Goal: Information Seeking & Learning: Learn about a topic

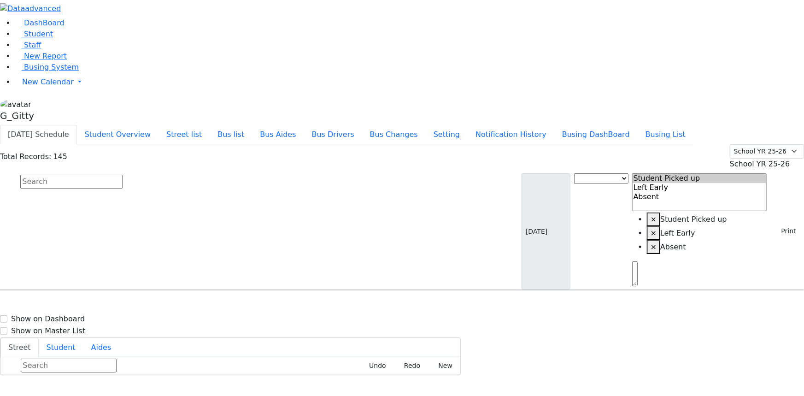
click at [123, 175] on input "text" at bounding box center [71, 182] width 102 height 14
click at [41, 49] on link "Staff" at bounding box center [28, 45] width 26 height 9
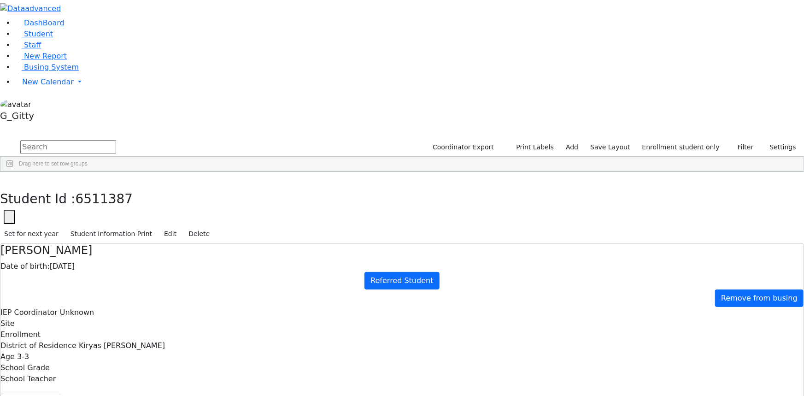
drag, startPoint x: 490, startPoint y: 198, endPoint x: 465, endPoint y: 189, distance: 26.4
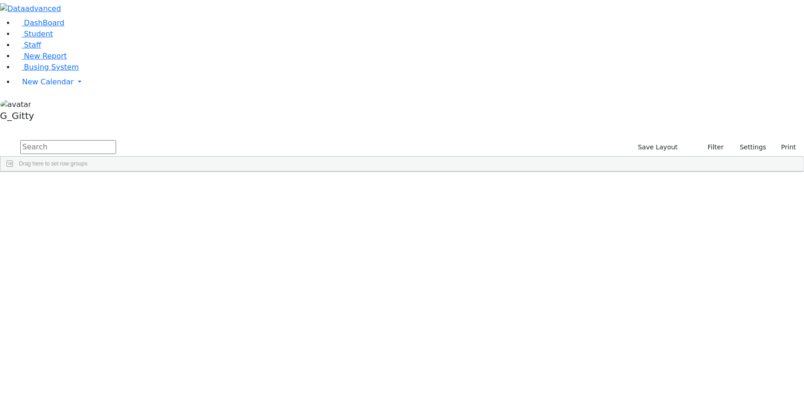
click at [116, 140] on input "text" at bounding box center [68, 147] width 96 height 14
click at [85, 261] on div "Niederman" at bounding box center [63, 267] width 41 height 12
click at [292, 261] on div "845-637-5388" at bounding box center [271, 267] width 41 height 12
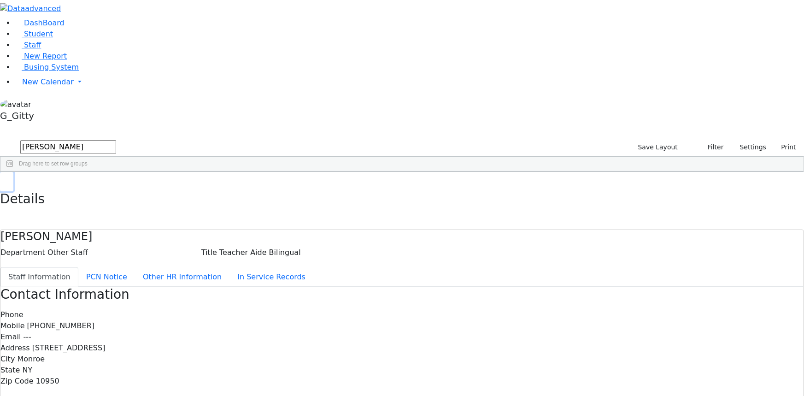
click at [13, 172] on button "button" at bounding box center [6, 181] width 13 height 19
drag, startPoint x: 399, startPoint y: 69, endPoint x: 407, endPoint y: 68, distance: 8.0
click at [302, 171] on div at bounding box center [300, 178] width 4 height 14
click at [116, 140] on input "gitty" at bounding box center [68, 147] width 96 height 14
type input "g"
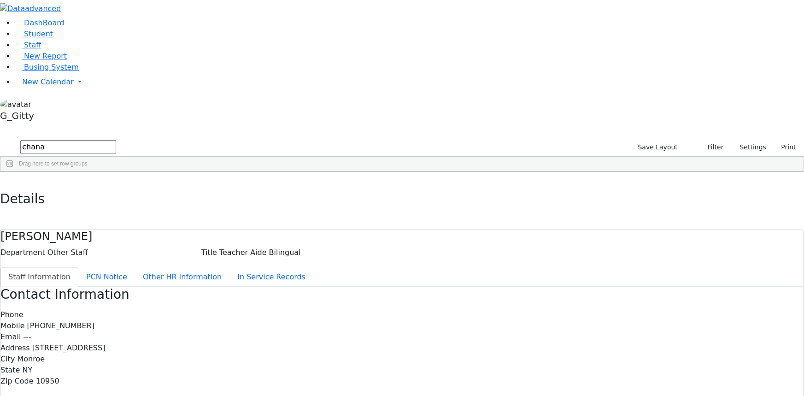
type input "chana"
click at [116, 140] on input "chana" at bounding box center [68, 147] width 96 height 14
click at [152, 23] on div "DashBoard Student Staff New Report Busing System" at bounding box center [402, 290] width 804 height 580
click at [116, 140] on input "chana" at bounding box center [68, 147] width 96 height 14
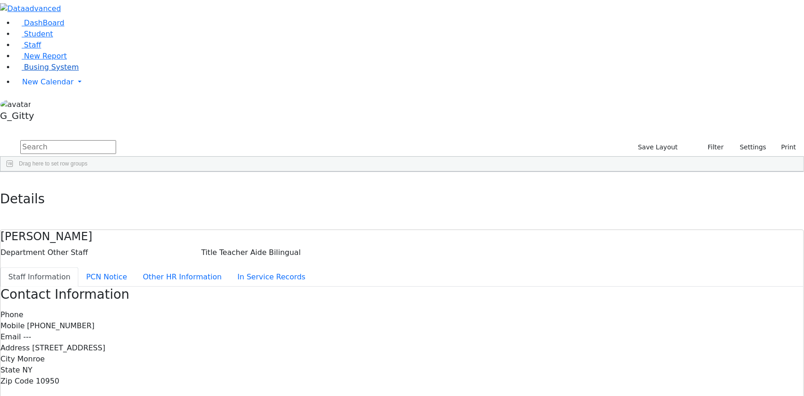
click at [46, 71] on span "Busing System" at bounding box center [51, 67] width 55 height 9
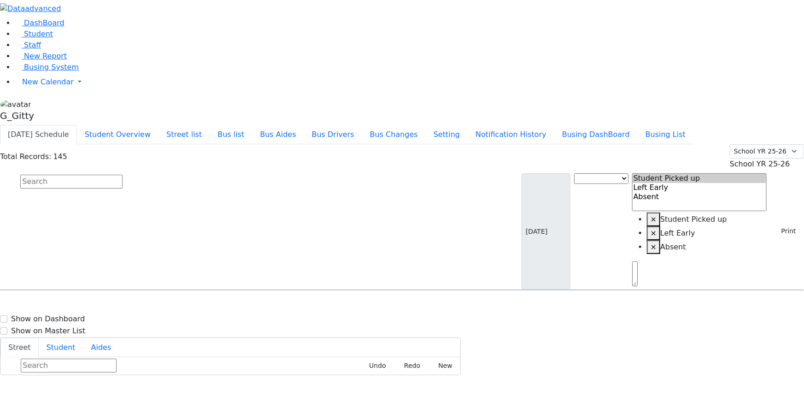
click at [123, 175] on input "text" at bounding box center [71, 182] width 102 height 14
click at [38, 71] on link "Busing System" at bounding box center [47, 67] width 64 height 9
click at [123, 175] on input "text" at bounding box center [71, 182] width 102 height 14
type input "neust"
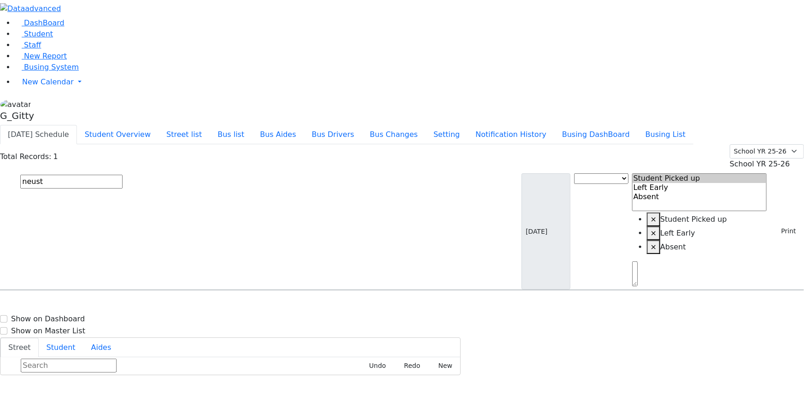
click at [74, 316] on h6 "10/11/2013 8457830670" at bounding box center [40, 320] width 68 height 9
select select
drag, startPoint x: 590, startPoint y: 125, endPoint x: 771, endPoint y: 292, distance: 246.7
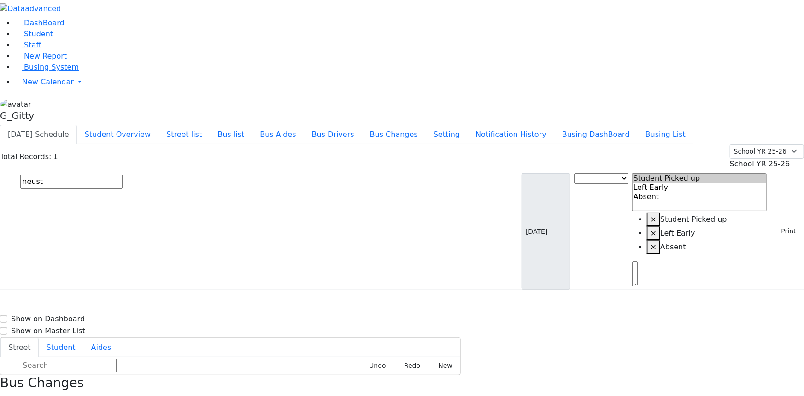
click at [34, 60] on span "New Report" at bounding box center [45, 56] width 43 height 9
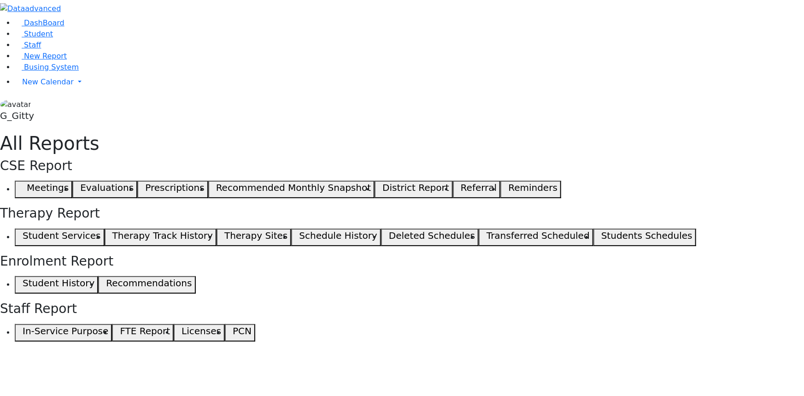
click at [23, 184] on span "button" at bounding box center [20, 189] width 4 height 11
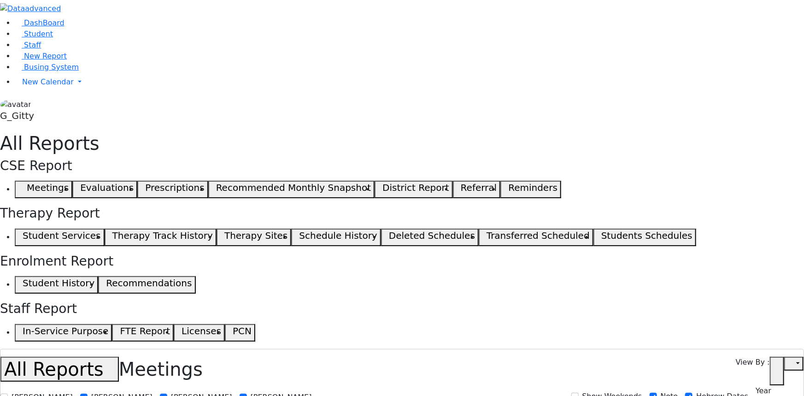
select select
click at [41, 71] on span "Busing System" at bounding box center [51, 67] width 55 height 9
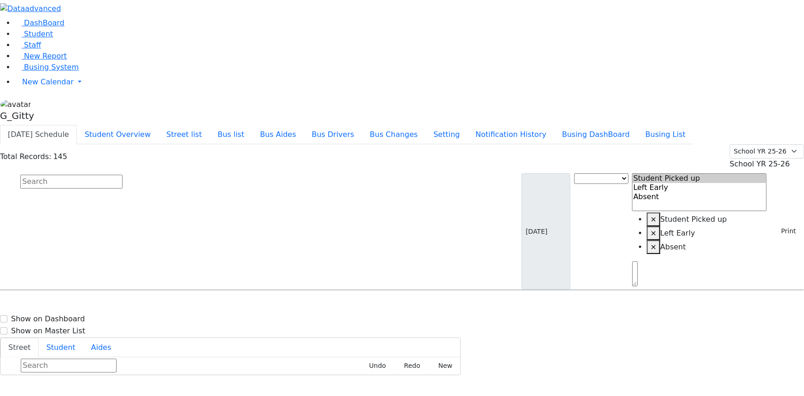
click at [74, 372] on h6 "Appel Shimon" at bounding box center [40, 376] width 68 height 9
select select
click at [6, 395] on icon "button" at bounding box center [2, 399] width 5 height 5
click at [637, 125] on button "Busing DashBoard" at bounding box center [595, 134] width 83 height 19
click at [689, 125] on button "Busing List" at bounding box center [665, 134] width 56 height 19
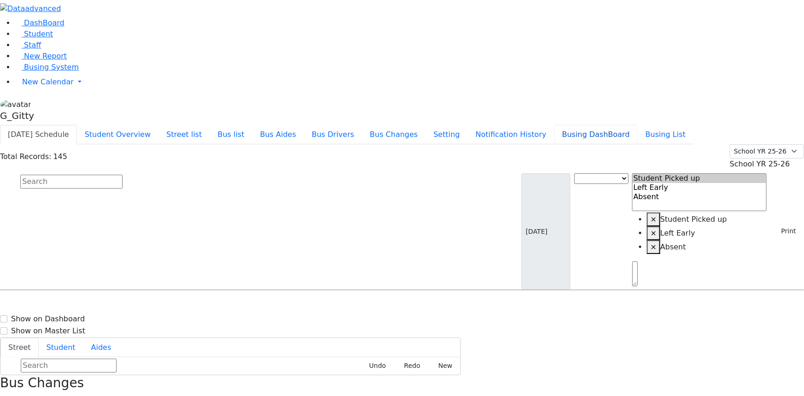
click at [617, 125] on button "Busing DashBoard" at bounding box center [595, 134] width 83 height 19
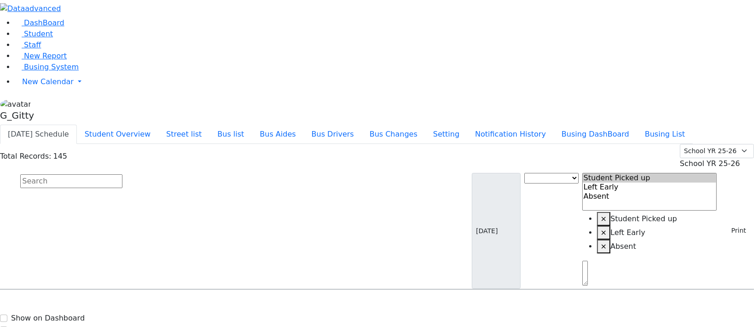
click at [123, 175] on input "text" at bounding box center [71, 182] width 102 height 14
select select
drag, startPoint x: 631, startPoint y: 51, endPoint x: 534, endPoint y: 53, distance: 97.7
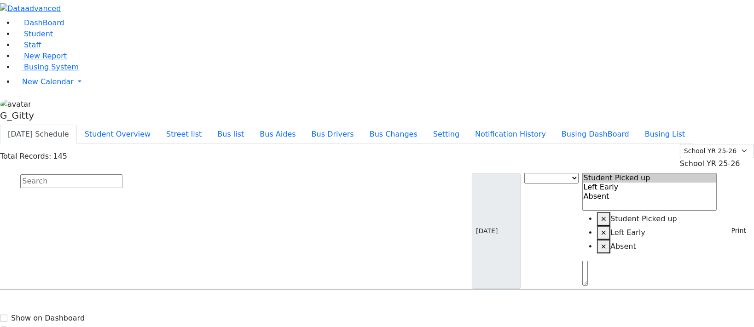
drag, startPoint x: 626, startPoint y: 48, endPoint x: 540, endPoint y: 52, distance: 86.7
drag, startPoint x: 617, startPoint y: 53, endPoint x: 539, endPoint y: 53, distance: 78.3
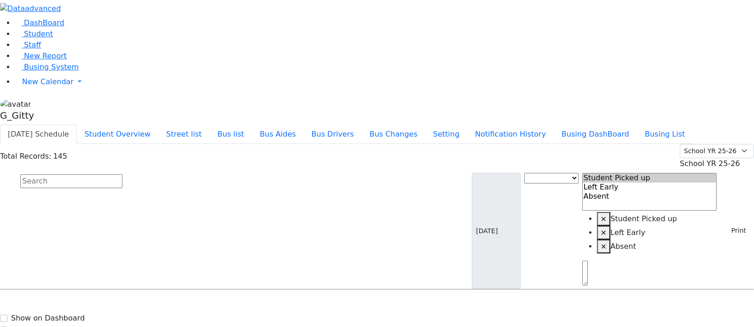
drag, startPoint x: 620, startPoint y: 52, endPoint x: 545, endPoint y: 41, distance: 76.3
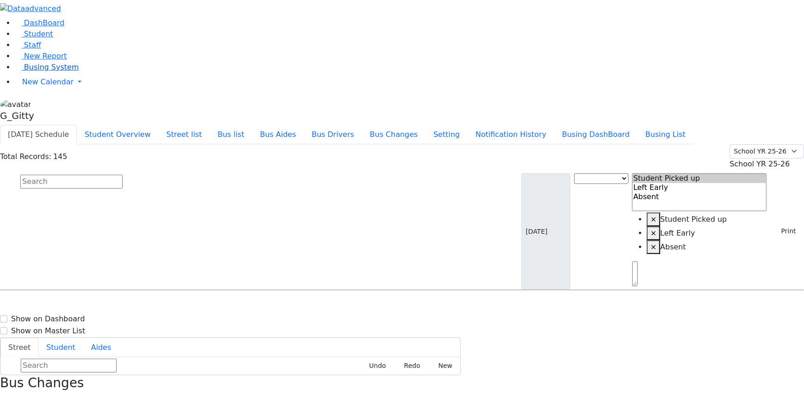
click at [31, 71] on link "Busing System" at bounding box center [47, 67] width 64 height 9
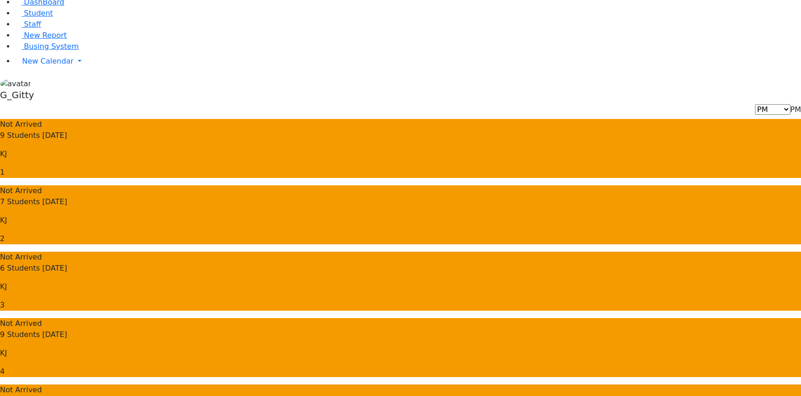
scroll to position [41, 0]
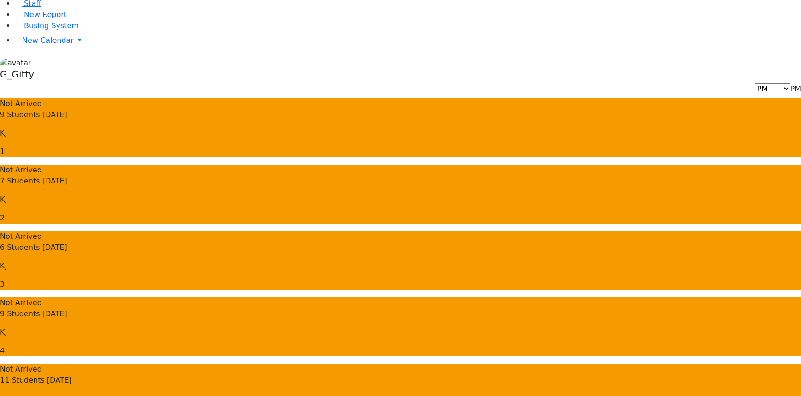
drag, startPoint x: 525, startPoint y: 199, endPoint x: 710, endPoint y: 273, distance: 198.8
drag, startPoint x: 683, startPoint y: 235, endPoint x: 624, endPoint y: 240, distance: 59.6
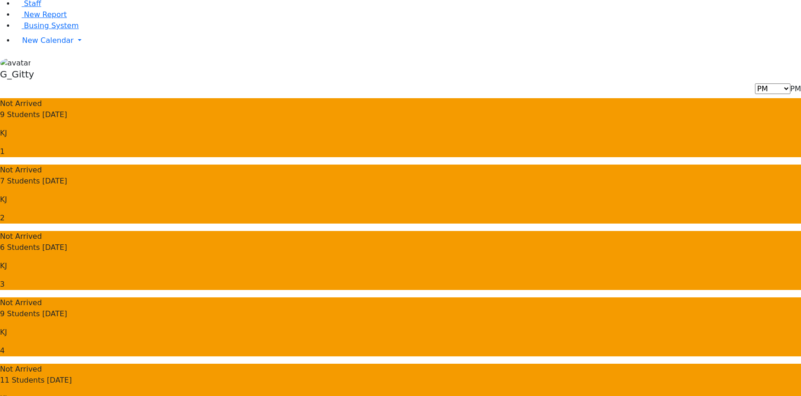
drag, startPoint x: 526, startPoint y: 240, endPoint x: 676, endPoint y: 243, distance: 150.2
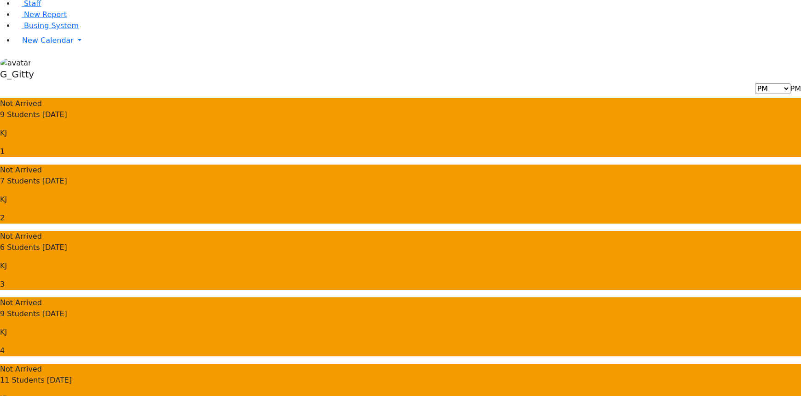
drag, startPoint x: 739, startPoint y: 237, endPoint x: 524, endPoint y: 239, distance: 215.1
drag, startPoint x: 745, startPoint y: 225, endPoint x: 525, endPoint y: 227, distance: 220.1
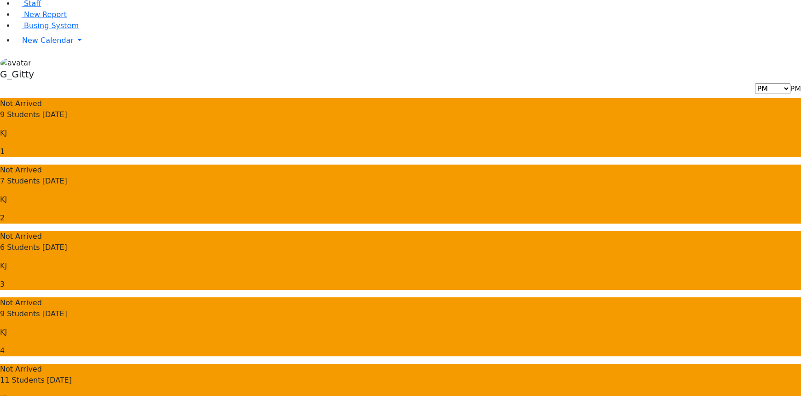
drag, startPoint x: 746, startPoint y: 224, endPoint x: 530, endPoint y: 225, distance: 216.5
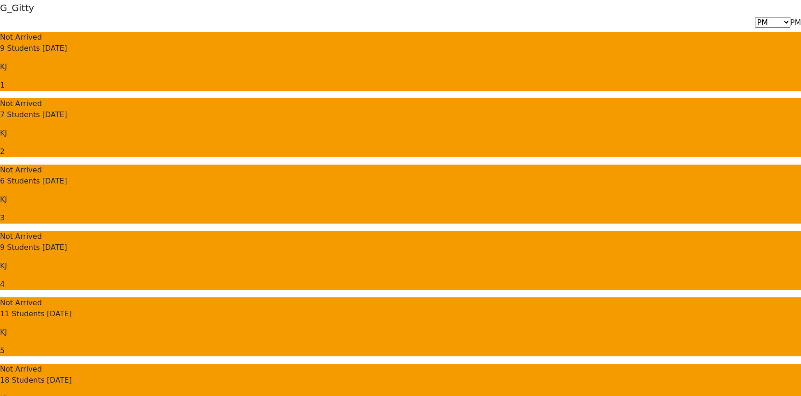
scroll to position [0, 0]
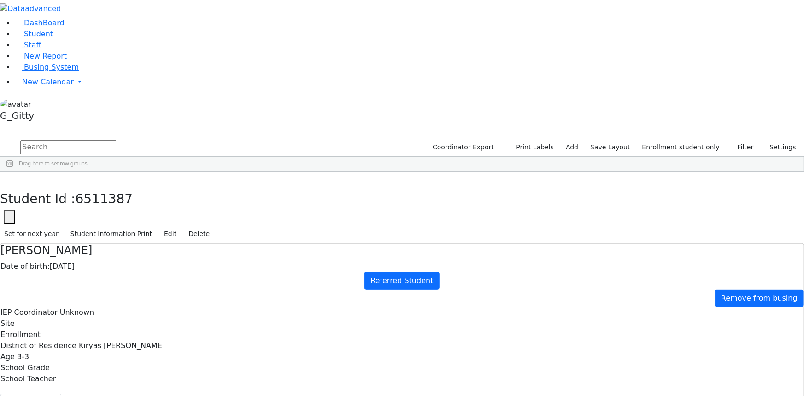
click at [9, 179] on icon "button" at bounding box center [6, 182] width 5 height 6
click at [53, 38] on link "Student" at bounding box center [34, 33] width 38 height 9
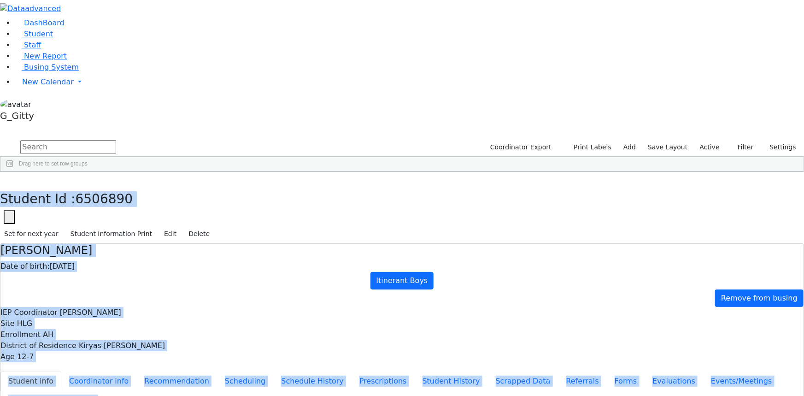
scroll to position [45, 0]
drag, startPoint x: 176, startPoint y: 21, endPoint x: 519, endPoint y: 380, distance: 496.4
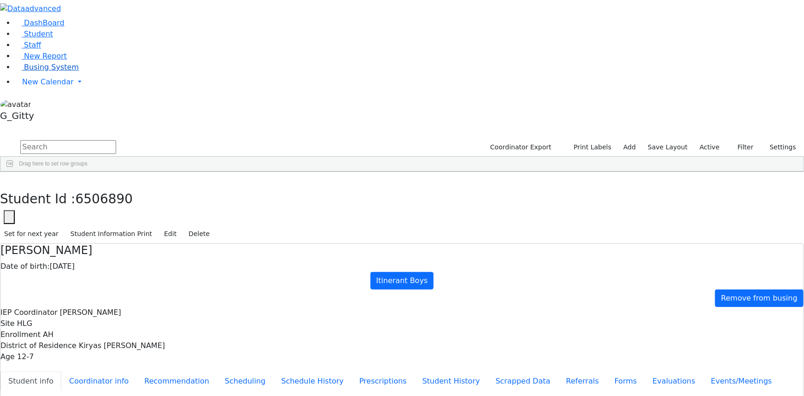
click at [38, 71] on span "Busing System" at bounding box center [51, 67] width 55 height 9
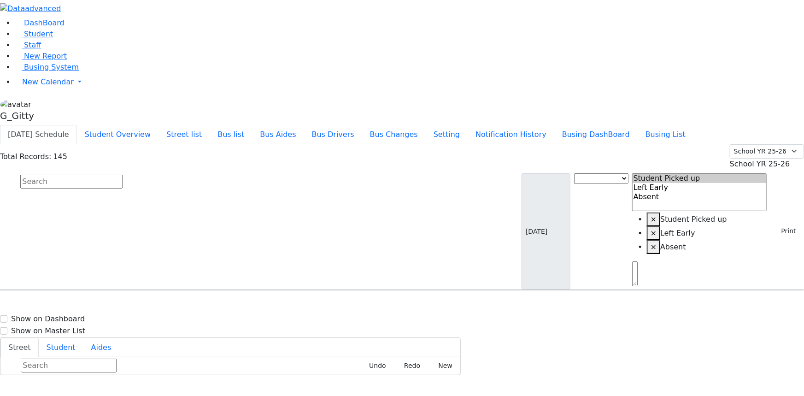
click at [123, 175] on input "text" at bounding box center [71, 182] width 102 height 14
drag, startPoint x: 322, startPoint y: 47, endPoint x: 306, endPoint y: 49, distance: 16.3
click at [322, 144] on div "Total Records: 145 Summer YR 25 School YR 25-26 Summer YR 25 School YR 24-25 Su…" at bounding box center [402, 217] width 804 height 146
click at [18, 71] on link "Busing System" at bounding box center [47, 67] width 64 height 9
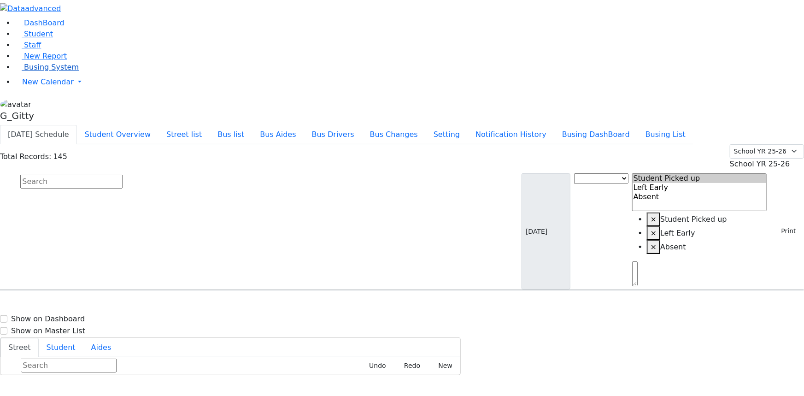
click at [56, 71] on span "Busing System" at bounding box center [51, 67] width 55 height 9
type input "usher"
click at [129, 303] on span "Kraus Usher 7/13/2011" at bounding box center [67, 315] width 123 height 25
select select
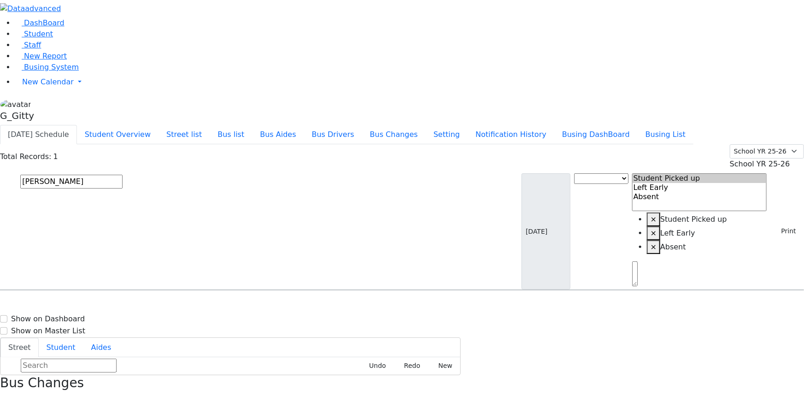
drag, startPoint x: 580, startPoint y: 176, endPoint x: 749, endPoint y: 234, distance: 179.1
click at [23, 49] on link "Staff" at bounding box center [28, 45] width 26 height 9
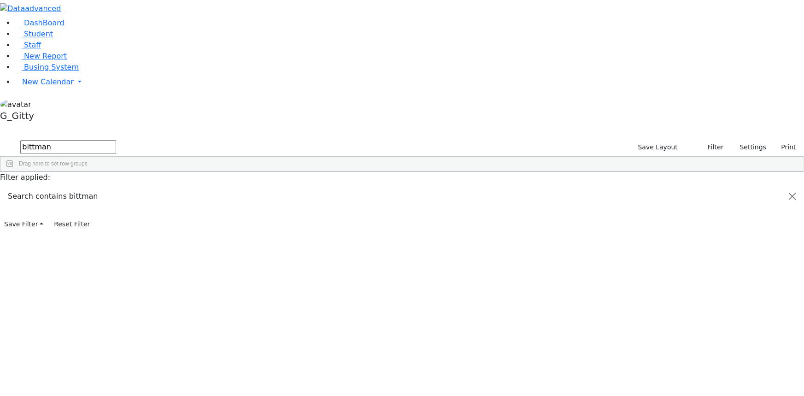
type input "bittman"
click at [38, 171] on div "Id" at bounding box center [22, 178] width 32 height 14
click at [43, 186] on div "1963" at bounding box center [21, 192] width 43 height 12
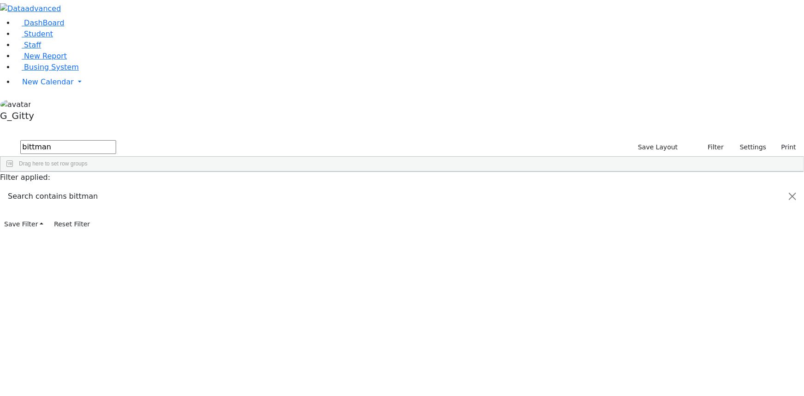
click at [152, 186] on div "1963 [PERSON_NAME] Teacher Aide Bilingual [DEMOGRAPHIC_DATA] Paraprofessional […" at bounding box center [396, 192] width 793 height 12
click at [43, 186] on div "1963" at bounding box center [21, 192] width 43 height 12
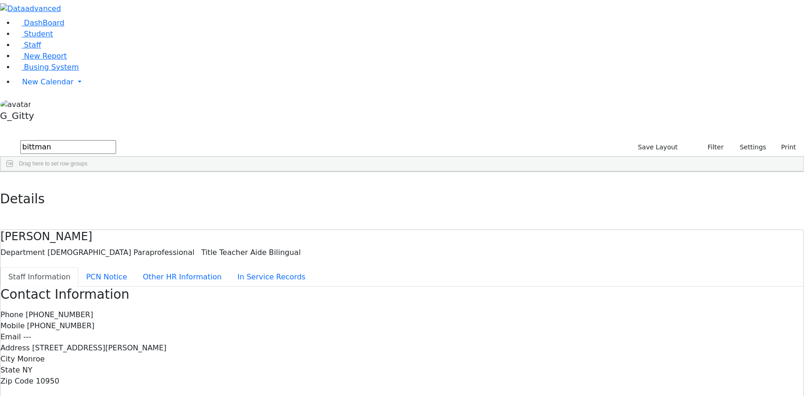
click at [13, 172] on button "button" at bounding box center [6, 181] width 13 height 19
click at [57, 71] on span "Busing System" at bounding box center [51, 67] width 55 height 9
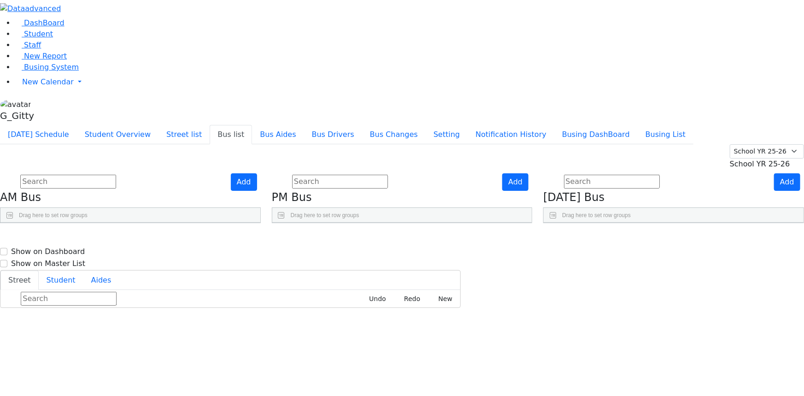
scroll to position [319, 0]
click at [338, 180] on div "Add PM Bus Drag here to set row groups Drag here to set column labels BusNumber" at bounding box center [402, 198] width 272 height 50
click at [72, 71] on link "Busing System" at bounding box center [47, 67] width 64 height 9
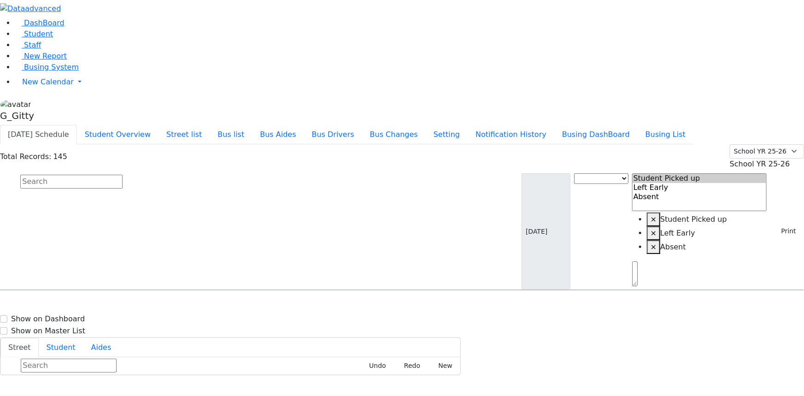
click at [123, 175] on input "text" at bounding box center [71, 182] width 102 height 14
click at [612, 125] on button "Busing DashBoard" at bounding box center [595, 134] width 83 height 19
drag, startPoint x: 189, startPoint y: 60, endPoint x: 193, endPoint y: 65, distance: 6.9
click at [123, 175] on input "text" at bounding box center [71, 182] width 102 height 14
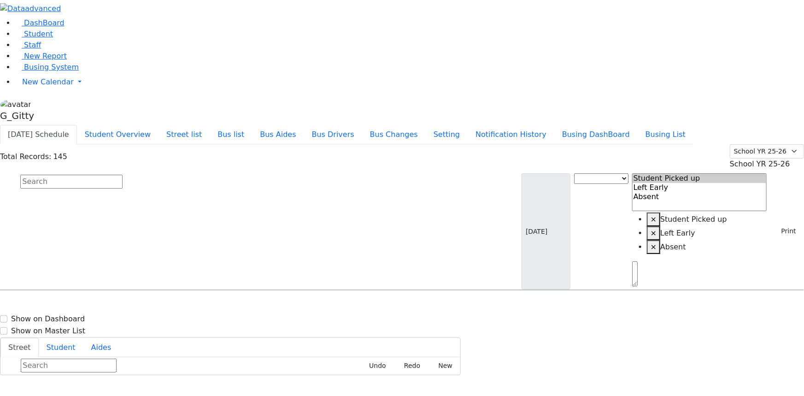
click at [123, 175] on input "text" at bounding box center [71, 182] width 102 height 14
click at [782, 224] on button "Print" at bounding box center [785, 231] width 30 height 14
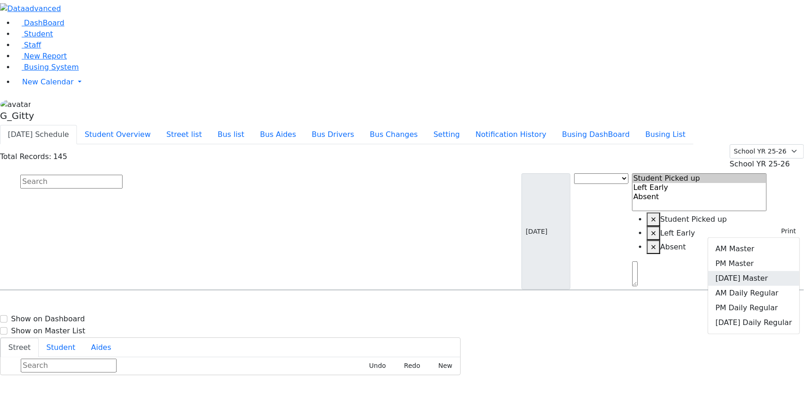
click at [751, 271] on link "[DATE] Master" at bounding box center [753, 278] width 91 height 15
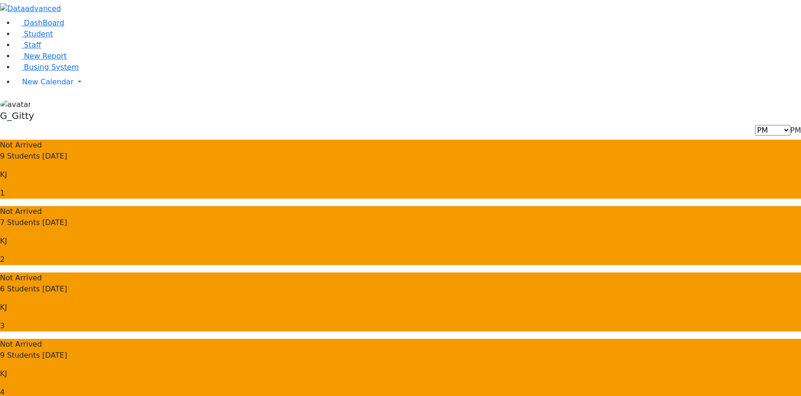
drag, startPoint x: 581, startPoint y: 267, endPoint x: 528, endPoint y: 263, distance: 53.1
drag, startPoint x: 562, startPoint y: 281, endPoint x: 537, endPoint y: 280, distance: 24.4
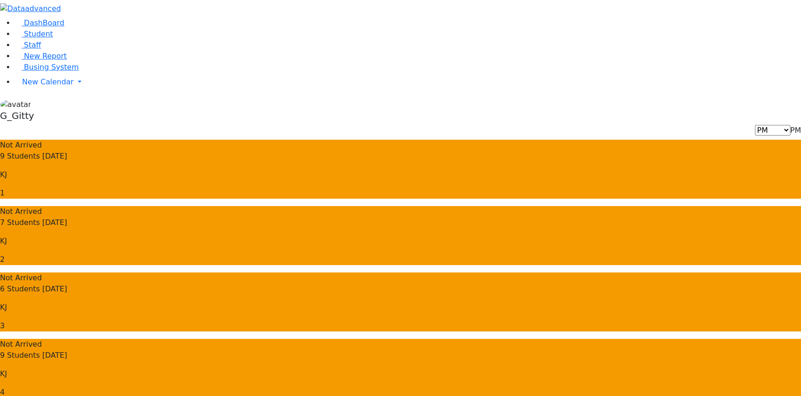
drag, startPoint x: 584, startPoint y: 294, endPoint x: 531, endPoint y: 293, distance: 52.0
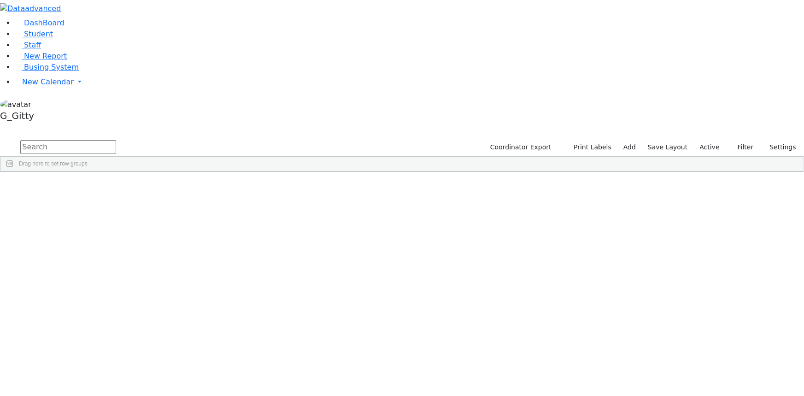
click at [117, 323] on div "[DEMOGRAPHIC_DATA]" at bounding box center [87, 329] width 58 height 12
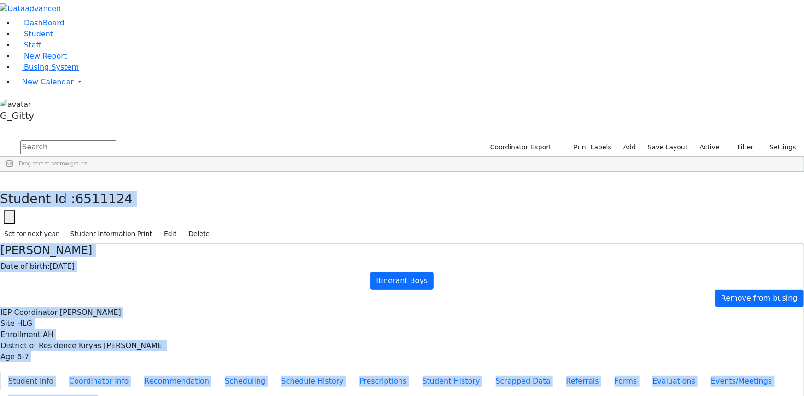
scroll to position [45, 0]
drag, startPoint x: 172, startPoint y: 10, endPoint x: 540, endPoint y: 362, distance: 509.8
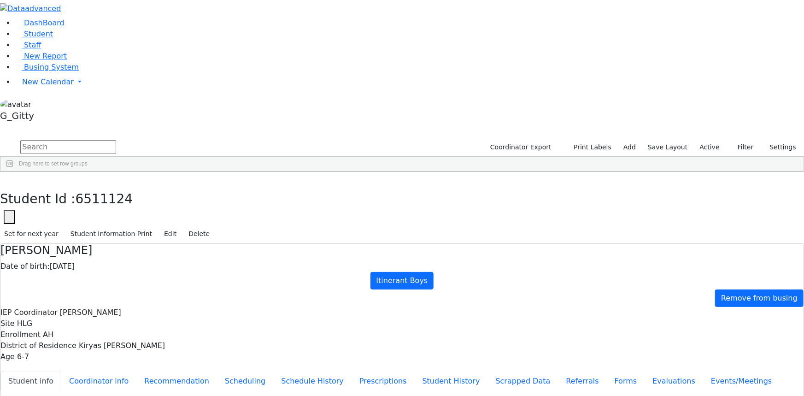
drag, startPoint x: 206, startPoint y: 29, endPoint x: 185, endPoint y: 12, distance: 27.2
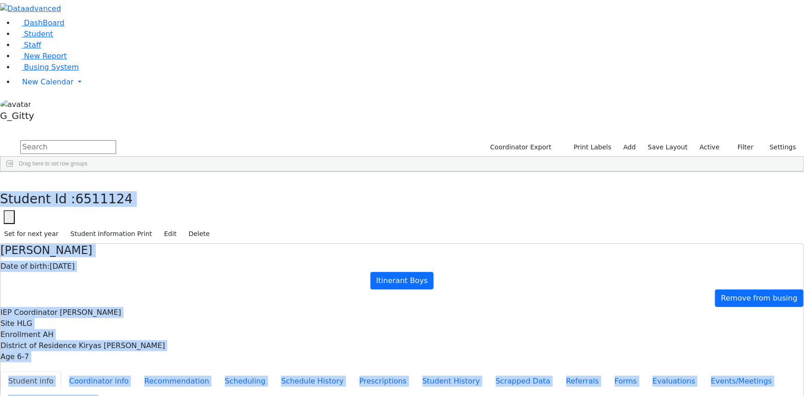
drag, startPoint x: 214, startPoint y: 55, endPoint x: 439, endPoint y: 315, distance: 344.1
drag, startPoint x: 173, startPoint y: 13, endPoint x: 495, endPoint y: 373, distance: 482.7
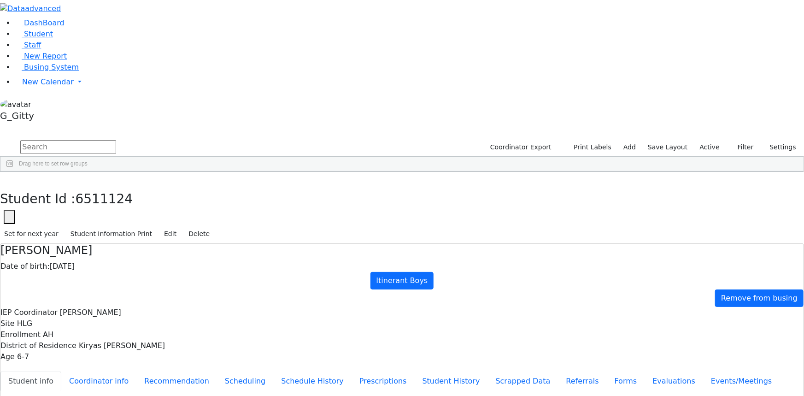
drag, startPoint x: 387, startPoint y: 222, endPoint x: 322, endPoint y: 222, distance: 65.4
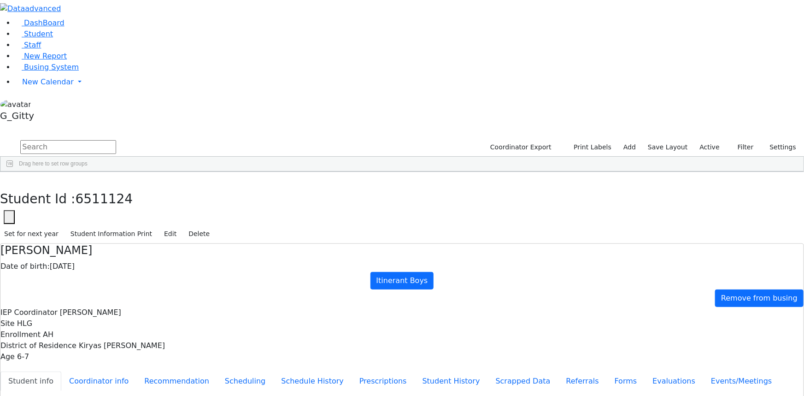
drag, startPoint x: 423, startPoint y: 217, endPoint x: 329, endPoint y: 215, distance: 94.4
click at [13, 172] on button "button" at bounding box center [6, 181] width 13 height 19
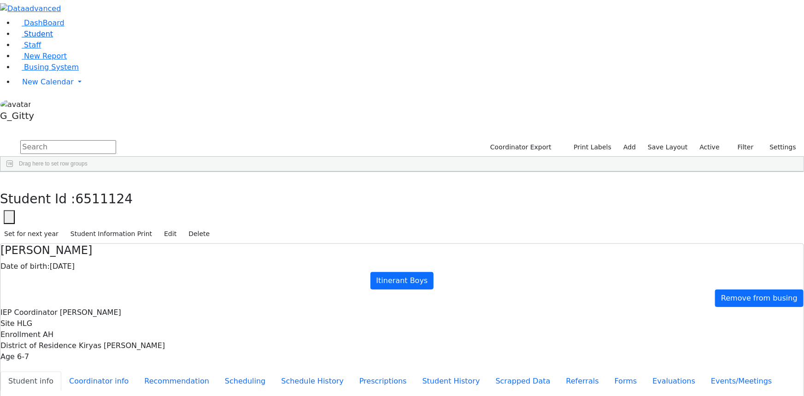
click at [48, 38] on link "Student" at bounding box center [34, 33] width 38 height 9
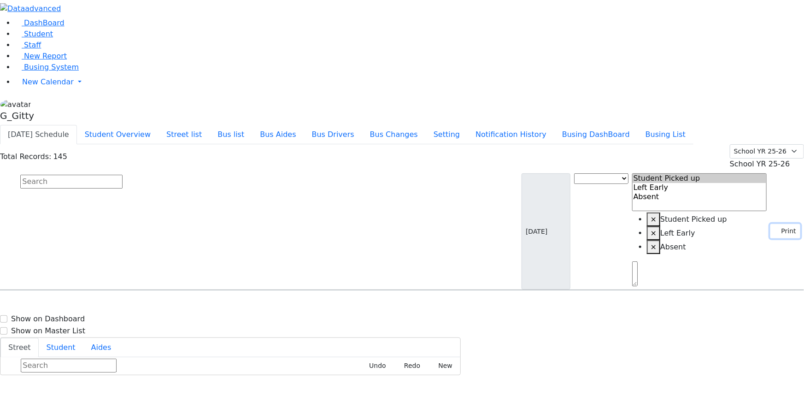
click at [782, 224] on button "Print" at bounding box center [785, 231] width 30 height 14
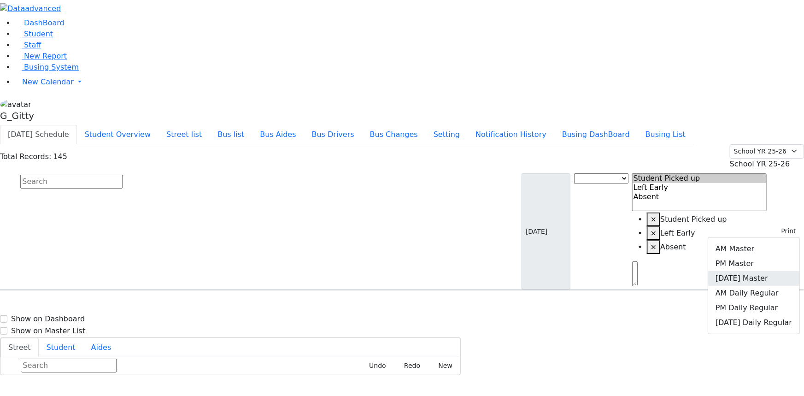
click at [760, 271] on link "Friday Master" at bounding box center [753, 278] width 91 height 15
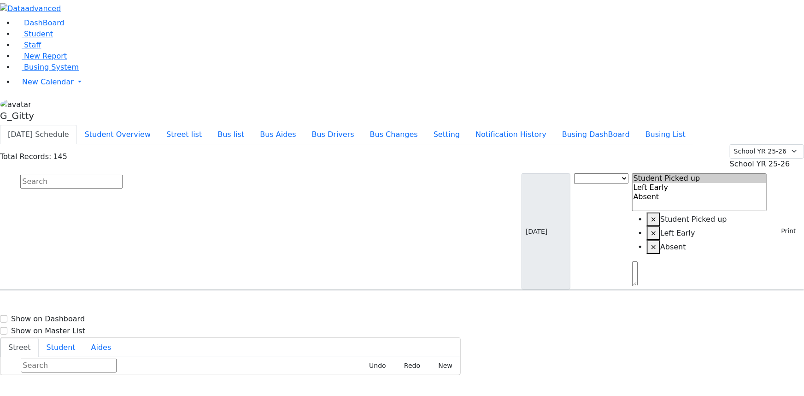
click at [123, 175] on input "text" at bounding box center [71, 182] width 102 height 14
type input "yehud"
click at [74, 339] on h6 "4/5/2017 8457823317" at bounding box center [40, 343] width 68 height 9
select select
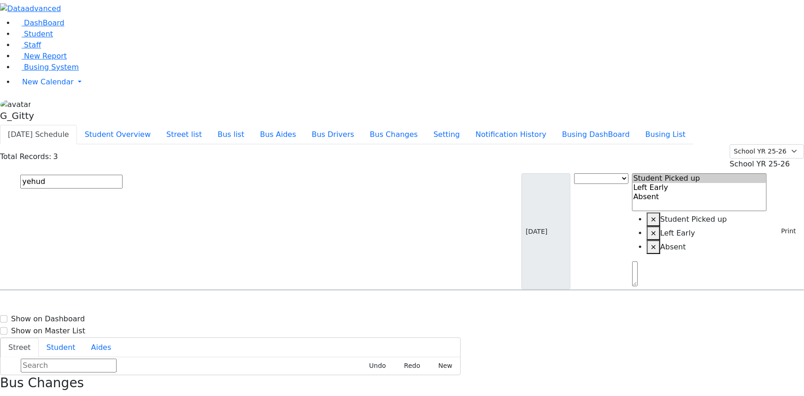
click at [123, 175] on input "yehud" at bounding box center [71, 182] width 102 height 14
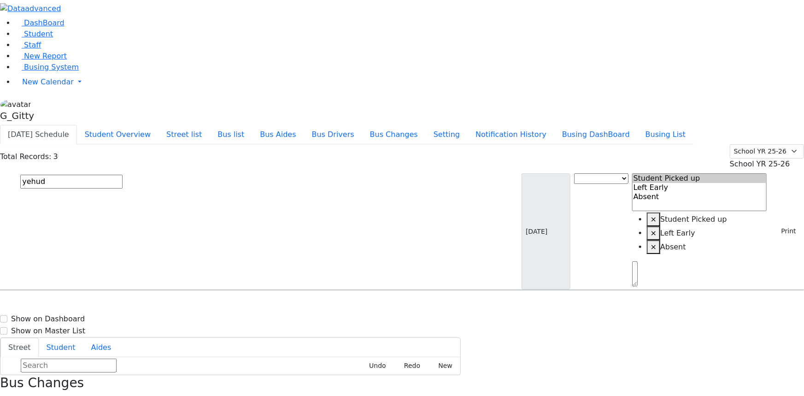
click at [123, 175] on input "yehud" at bounding box center [71, 182] width 102 height 14
drag, startPoint x: 168, startPoint y: 56, endPoint x: 128, endPoint y: 55, distance: 39.2
click at [123, 175] on input "yehud" at bounding box center [71, 182] width 102 height 14
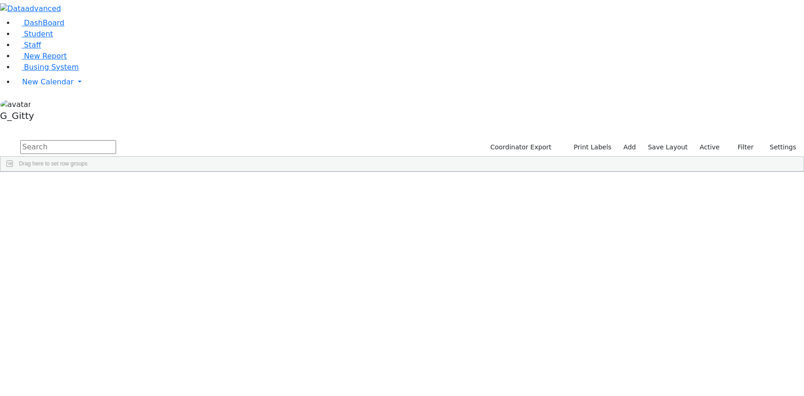
click at [116, 140] on input "text" at bounding box center [68, 147] width 96 height 14
click at [706, 140] on label "Active" at bounding box center [709, 147] width 28 height 14
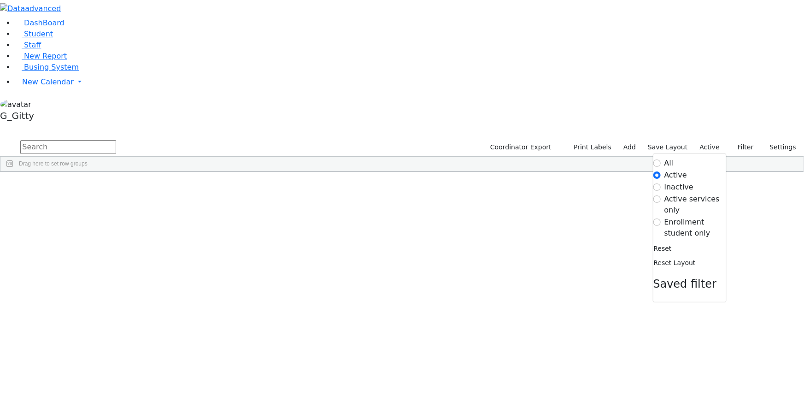
click at [666, 216] on label "Enrollment student only" at bounding box center [695, 227] width 62 height 22
click at [660, 218] on input "Enrollment student only" at bounding box center [656, 221] width 7 height 7
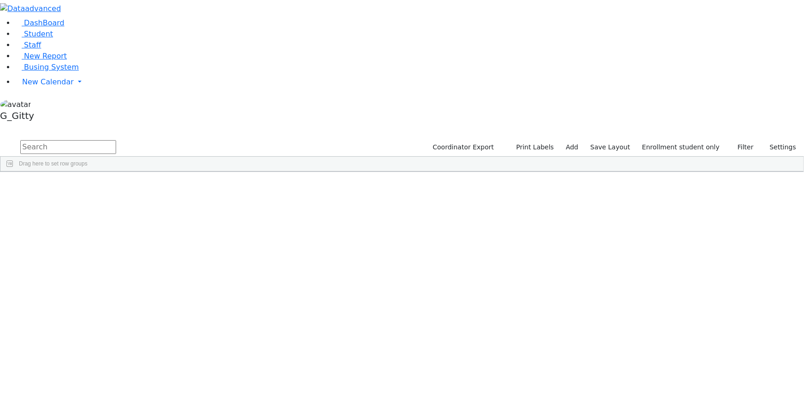
scroll to position [0, 0]
click at [117, 261] on div "Bikel" at bounding box center [87, 267] width 58 height 12
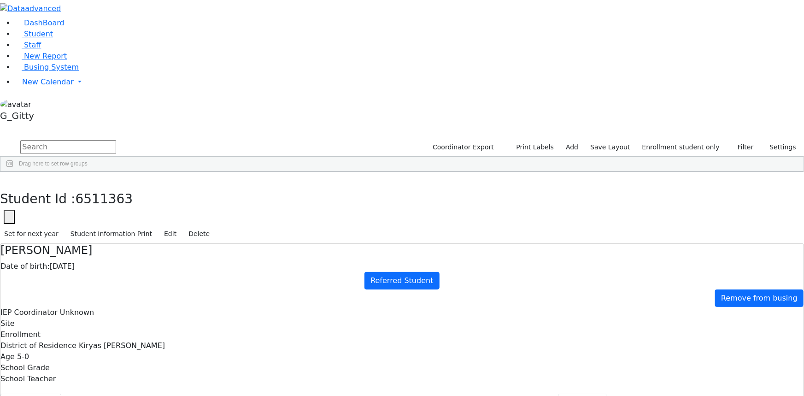
click at [558, 393] on button "Referrals" at bounding box center [582, 402] width 48 height 19
drag, startPoint x: 408, startPoint y: 178, endPoint x: 432, endPoint y: 189, distance: 26.2
drag, startPoint x: 410, startPoint y: 181, endPoint x: 420, endPoint y: 193, distance: 14.4
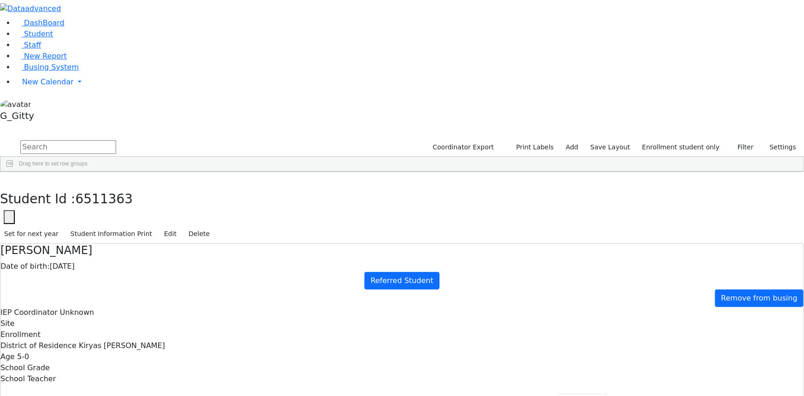
drag, startPoint x: 347, startPoint y: 182, endPoint x: 284, endPoint y: 190, distance: 63.6
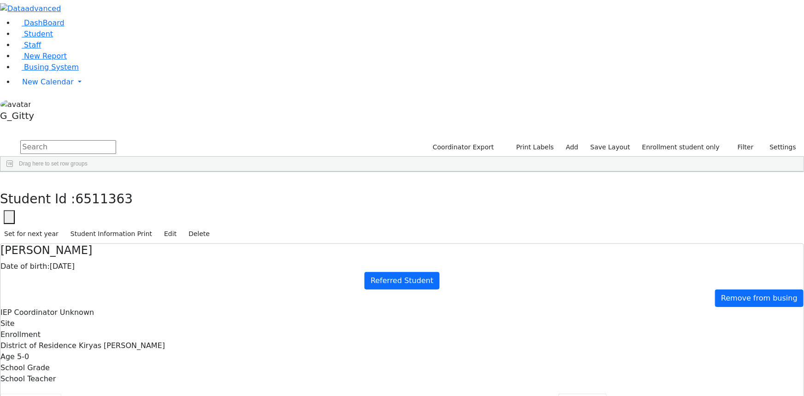
click at [61, 393] on button "Student info" at bounding box center [30, 402] width 61 height 19
click at [136, 393] on button "Coordinator info" at bounding box center [98, 402] width 75 height 19
click at [217, 393] on button "Scheduling" at bounding box center [245, 402] width 56 height 19
click at [273, 393] on button "Schedule History" at bounding box center [312, 402] width 78 height 19
drag, startPoint x: 209, startPoint y: 201, endPoint x: 209, endPoint y: 210, distance: 8.8
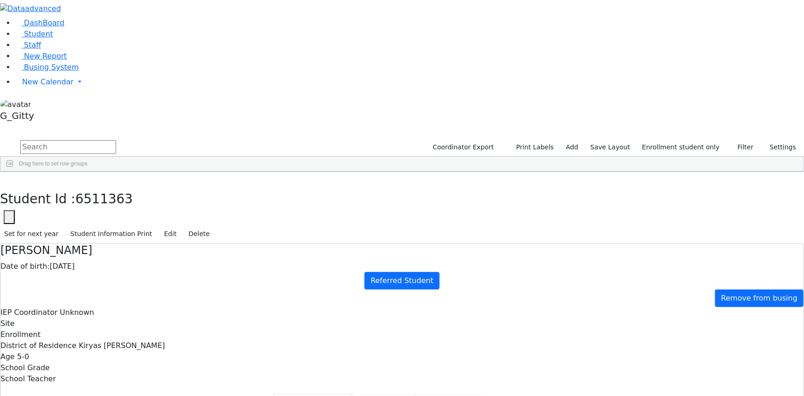
click at [351, 393] on button "Prescriptions" at bounding box center [382, 402] width 63 height 19
drag, startPoint x: 208, startPoint y: 216, endPoint x: 208, endPoint y: 224, distance: 8.3
click at [414, 393] on button "Student History" at bounding box center [450, 402] width 73 height 19
click at [488, 393] on button "Scrapped Data" at bounding box center [523, 402] width 70 height 19
click at [558, 393] on button "Referrals" at bounding box center [582, 402] width 48 height 19
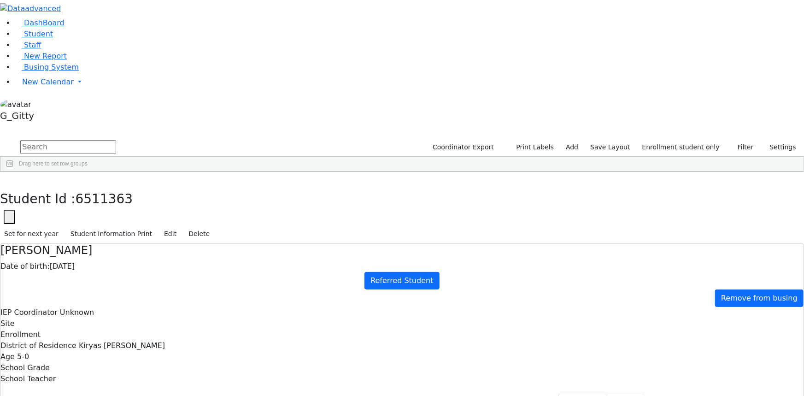
click at [607, 393] on button "Forms" at bounding box center [626, 402] width 38 height 19
type input "Mrs. Raizy Bikel"
click at [644, 393] on button "Evaluations" at bounding box center [673, 402] width 58 height 19
click at [703, 393] on button "Events/Meetings" at bounding box center [741, 402] width 76 height 19
click at [644, 393] on button "Evaluations" at bounding box center [673, 402] width 58 height 19
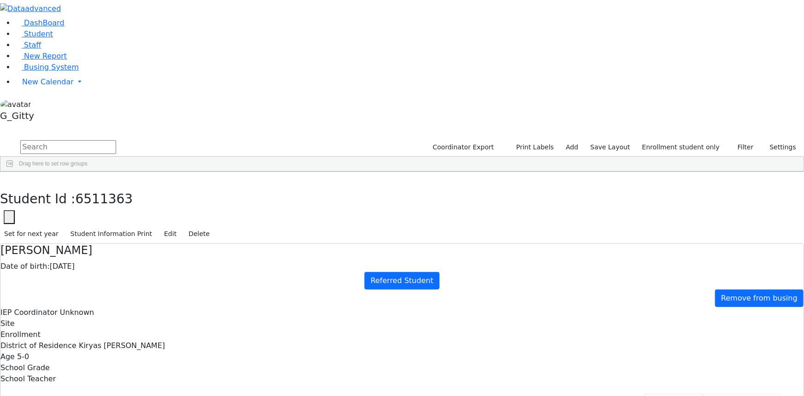
click at [703, 393] on button "Events/Meetings" at bounding box center [741, 402] width 76 height 19
click at [61, 393] on button "Student info" at bounding box center [30, 402] width 61 height 19
click at [4, 179] on use "button" at bounding box center [4, 179] width 0 height 0
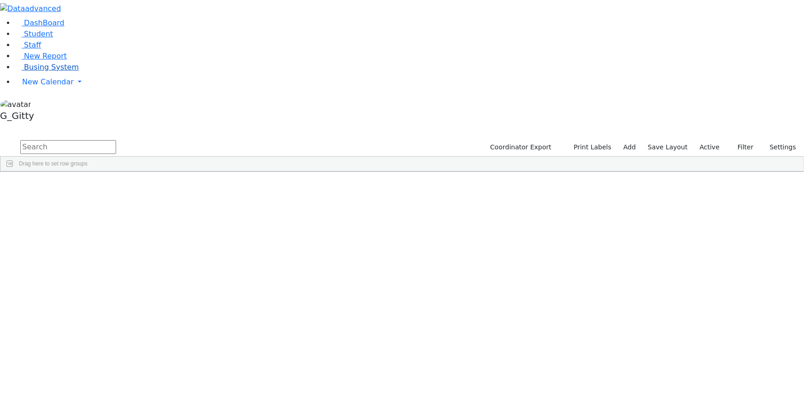
click at [53, 71] on link "Busing System" at bounding box center [47, 67] width 64 height 9
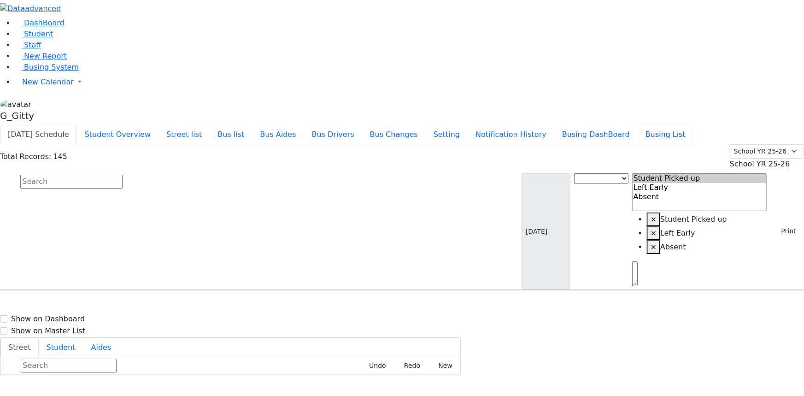
click at [686, 125] on button "Busing List" at bounding box center [665, 134] width 56 height 19
click at [123, 175] on input "text" at bounding box center [71, 182] width 102 height 14
click at [634, 125] on button "Busing DashBoard" at bounding box center [595, 134] width 83 height 19
click at [683, 125] on button "Busing List" at bounding box center [665, 134] width 56 height 19
click at [123, 175] on input "text" at bounding box center [71, 182] width 102 height 14
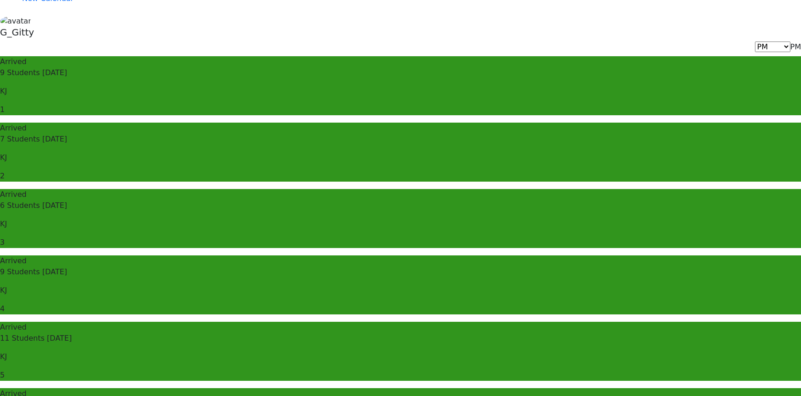
scroll to position [83, 0]
